Goal: Check status: Check status

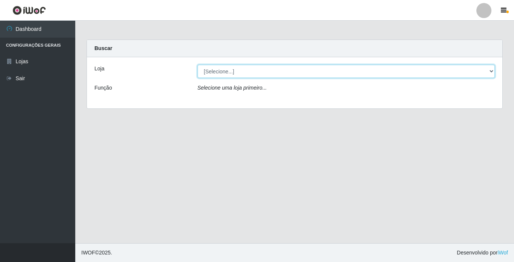
click at [223, 74] on select "[Selecione...] Bemais Supermercados - [GEOGRAPHIC_DATA]" at bounding box center [346, 71] width 298 height 13
select select "250"
click at [197, 65] on select "[Selecione...] Bemais Supermercados - [GEOGRAPHIC_DATA]" at bounding box center [346, 71] width 298 height 13
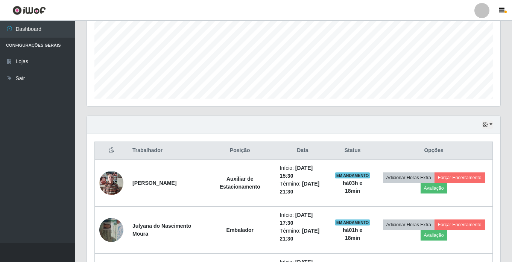
scroll to position [170, 0]
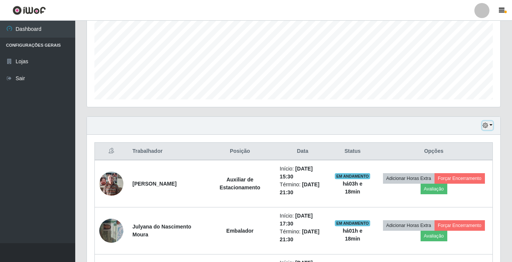
click at [486, 123] on icon "button" at bounding box center [485, 125] width 5 height 5
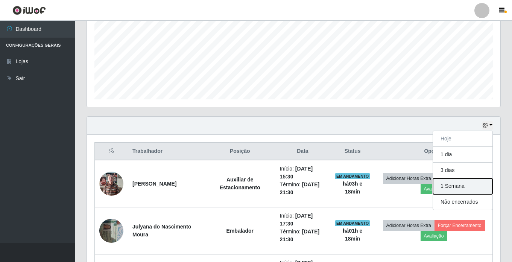
click at [488, 188] on button "1 Semana" at bounding box center [462, 186] width 59 height 16
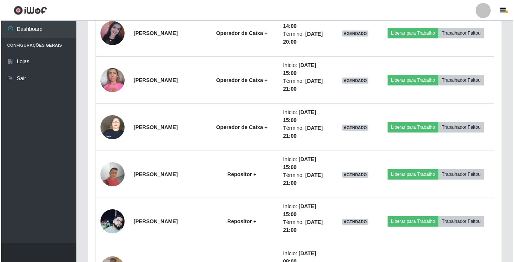
scroll to position [1110, 0]
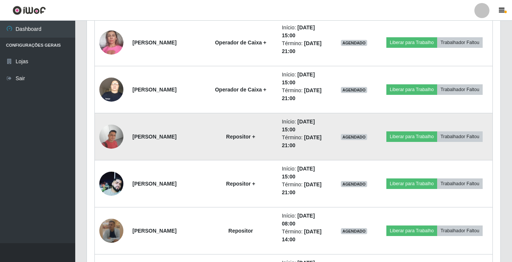
click at [111, 133] on img at bounding box center [111, 137] width 24 height 24
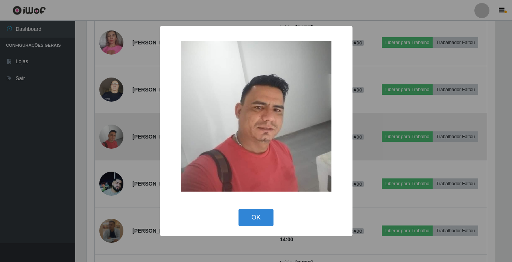
scroll to position [156, 410]
click at [111, 133] on div "× OK Cancel" at bounding box center [257, 131] width 514 height 262
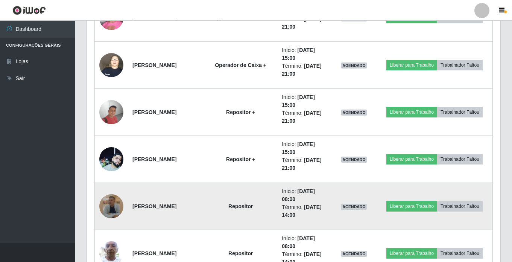
scroll to position [1148, 0]
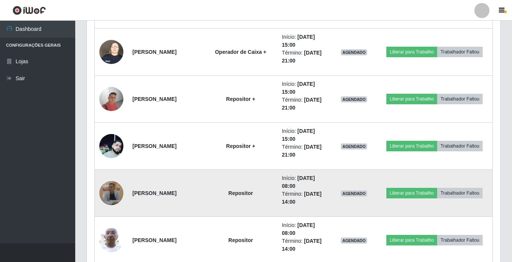
click at [111, 188] on img at bounding box center [111, 193] width 24 height 24
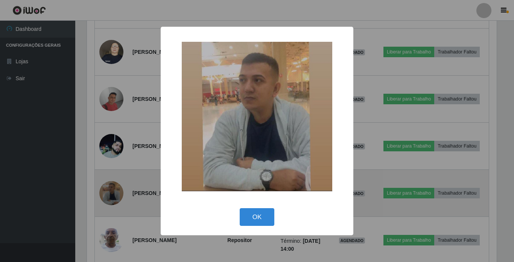
click at [111, 188] on div "× OK Cancel" at bounding box center [257, 131] width 514 height 262
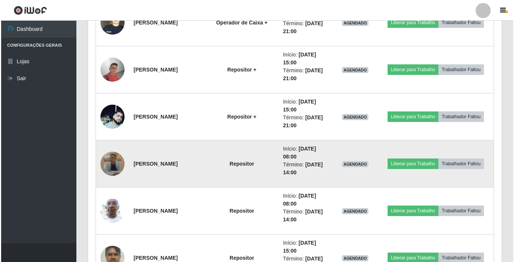
scroll to position [1185, 0]
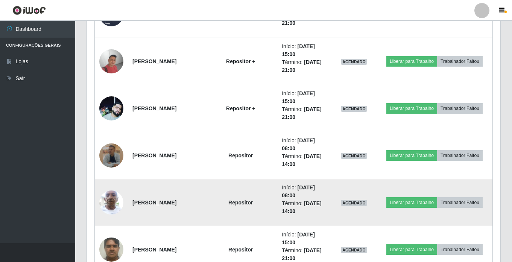
click at [109, 197] on img at bounding box center [111, 202] width 24 height 32
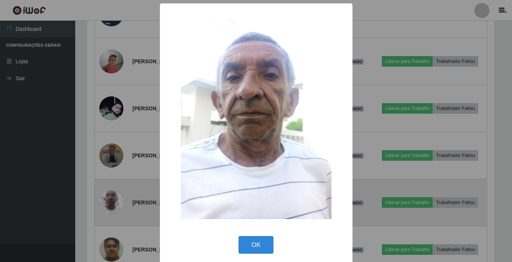
scroll to position [156, 410]
click at [109, 197] on div "× OK Cancel" at bounding box center [257, 131] width 514 height 262
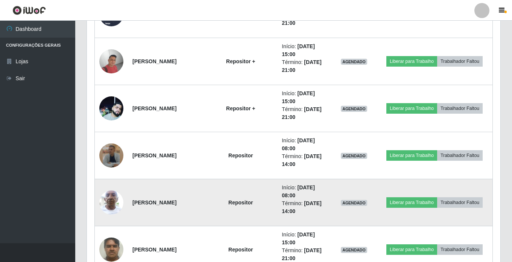
scroll to position [1223, 0]
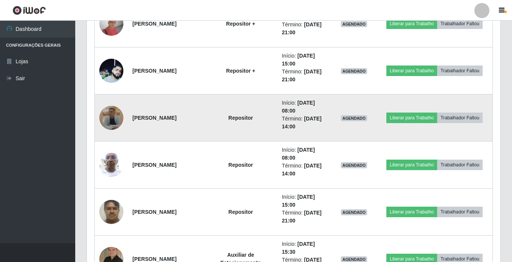
click at [111, 116] on img at bounding box center [111, 118] width 24 height 24
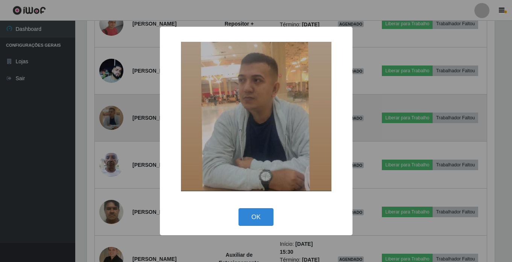
scroll to position [156, 410]
click at [111, 116] on div "× OK Cancel" at bounding box center [257, 131] width 514 height 262
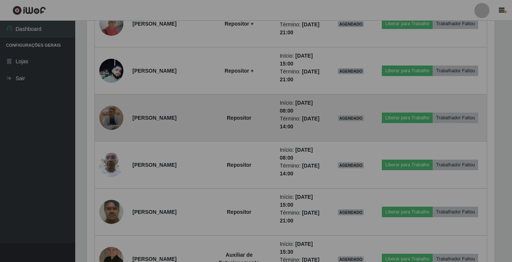
scroll to position [0, 0]
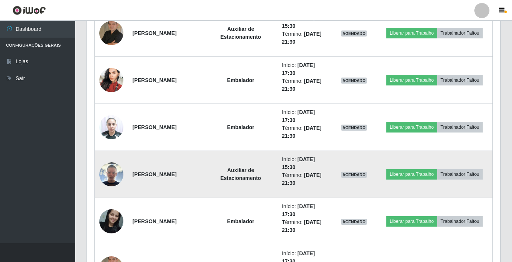
click at [103, 167] on img at bounding box center [111, 174] width 24 height 24
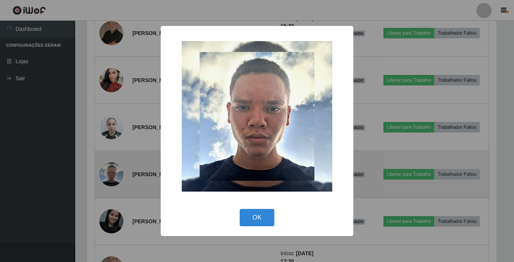
click at [103, 167] on div "× OK Cancel" at bounding box center [257, 131] width 514 height 262
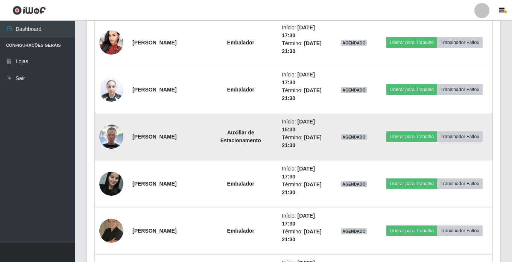
click at [113, 132] on img at bounding box center [111, 137] width 24 height 24
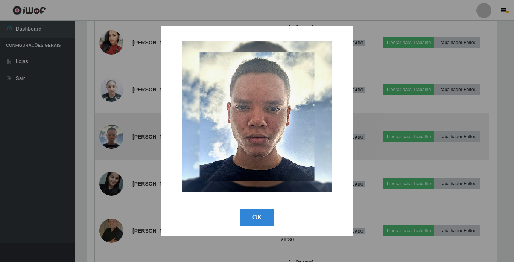
click at [113, 132] on div "× OK Cancel" at bounding box center [257, 131] width 514 height 262
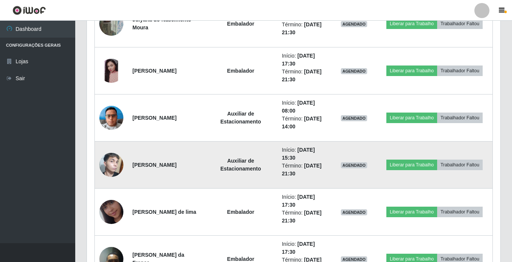
click at [108, 163] on img at bounding box center [111, 165] width 24 height 40
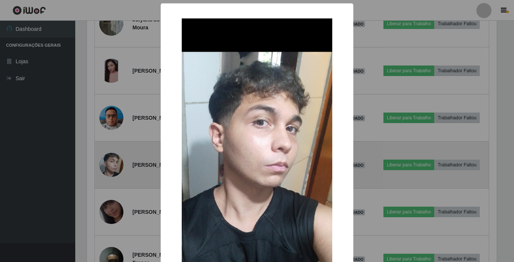
click at [108, 163] on div "× OK Cancel" at bounding box center [257, 131] width 514 height 262
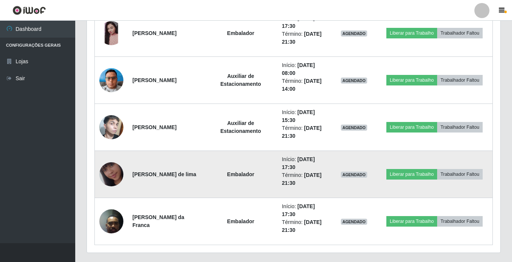
click at [110, 166] on img at bounding box center [111, 174] width 24 height 43
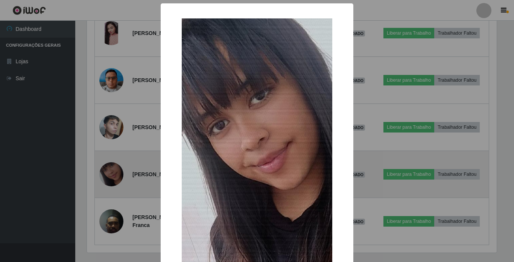
click at [110, 166] on div "× OK Cancel" at bounding box center [257, 131] width 514 height 262
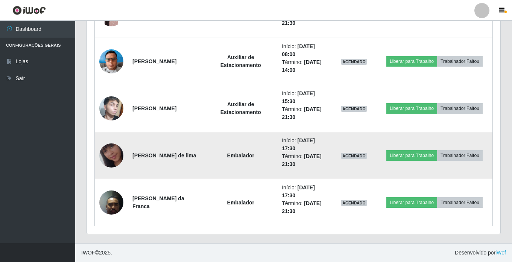
click at [111, 146] on img at bounding box center [111, 155] width 24 height 43
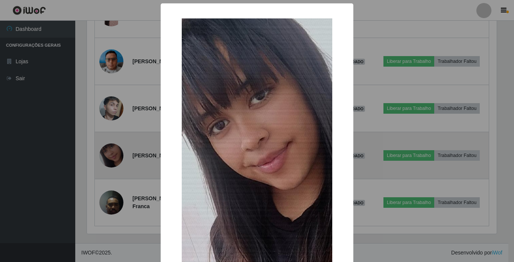
click at [111, 146] on div "× OK Cancel" at bounding box center [257, 131] width 514 height 262
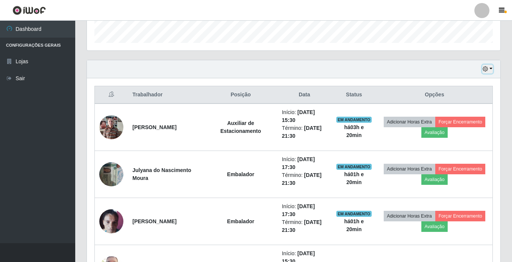
click at [486, 70] on icon "button" at bounding box center [485, 68] width 5 height 5
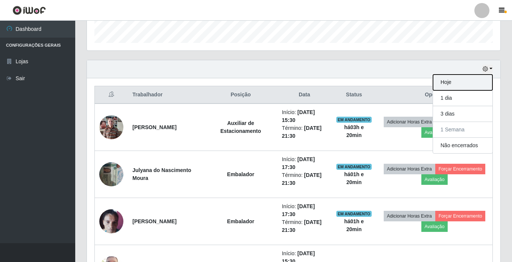
click at [461, 84] on button "Hoje" at bounding box center [462, 82] width 59 height 16
